Goal: Task Accomplishment & Management: Complete application form

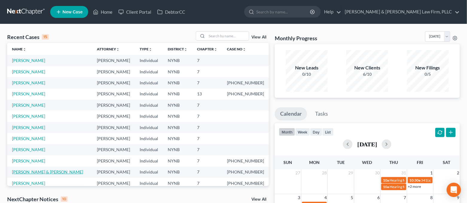
click at [43, 171] on link "[PERSON_NAME] & [PERSON_NAME]" at bounding box center [47, 172] width 71 height 5
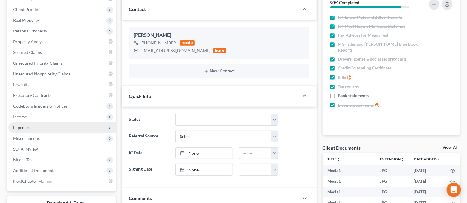
scroll to position [6382, 0]
click at [50, 123] on span "Expenses" at bounding box center [62, 127] width 108 height 11
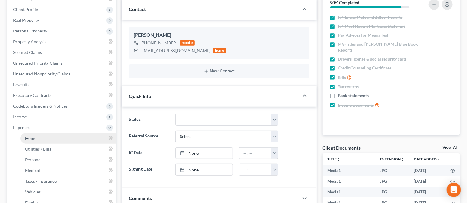
click at [49, 135] on link "Home" at bounding box center [68, 138] width 96 height 11
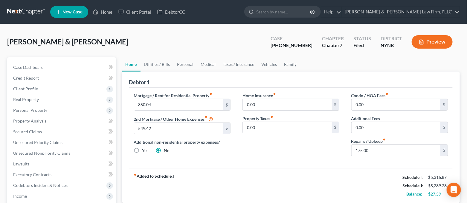
scroll to position [40, 0]
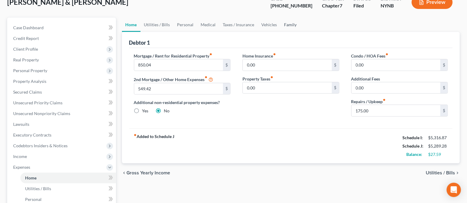
click at [290, 23] on link "Family" at bounding box center [290, 25] width 20 height 14
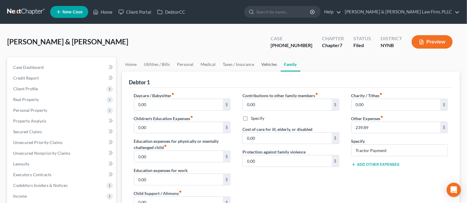
click at [263, 65] on link "Vehicles" at bounding box center [269, 64] width 23 height 14
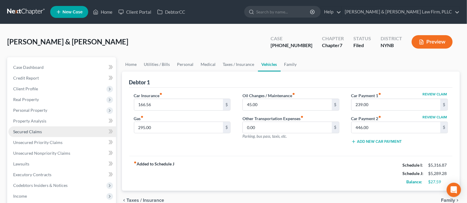
click at [48, 134] on link "Secured Claims" at bounding box center [62, 132] width 108 height 11
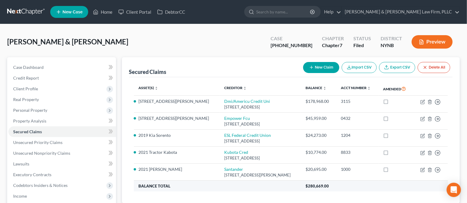
scroll to position [40, 0]
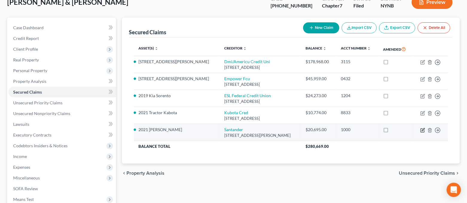
click at [421, 131] on icon "button" at bounding box center [422, 129] width 3 height 3
select select "45"
select select "4"
select select "2"
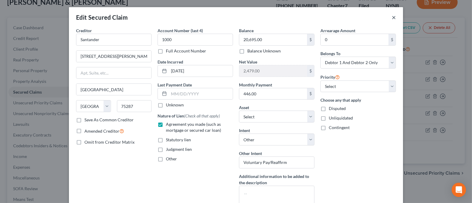
click at [392, 19] on button "×" at bounding box center [394, 17] width 4 height 7
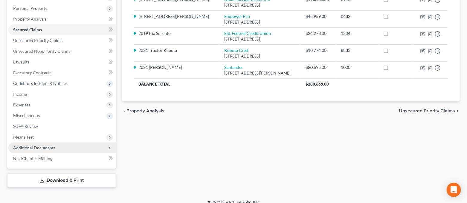
scroll to position [109, 0]
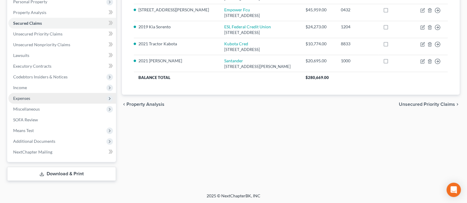
click at [53, 98] on span "Expenses" at bounding box center [62, 98] width 108 height 11
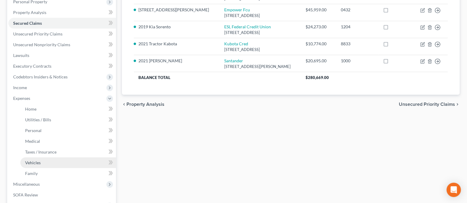
click at [53, 164] on link "Vehicles" at bounding box center [68, 163] width 96 height 11
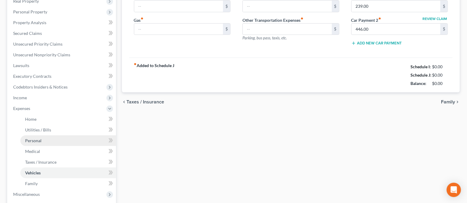
type input "166.56"
type input "295.00"
type input "45.00"
type input "0.00"
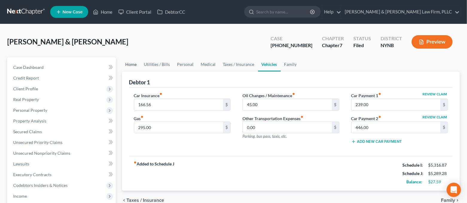
click at [128, 67] on link "Home" at bounding box center [131, 64] width 19 height 14
